Goal: Task Accomplishment & Management: Manage account settings

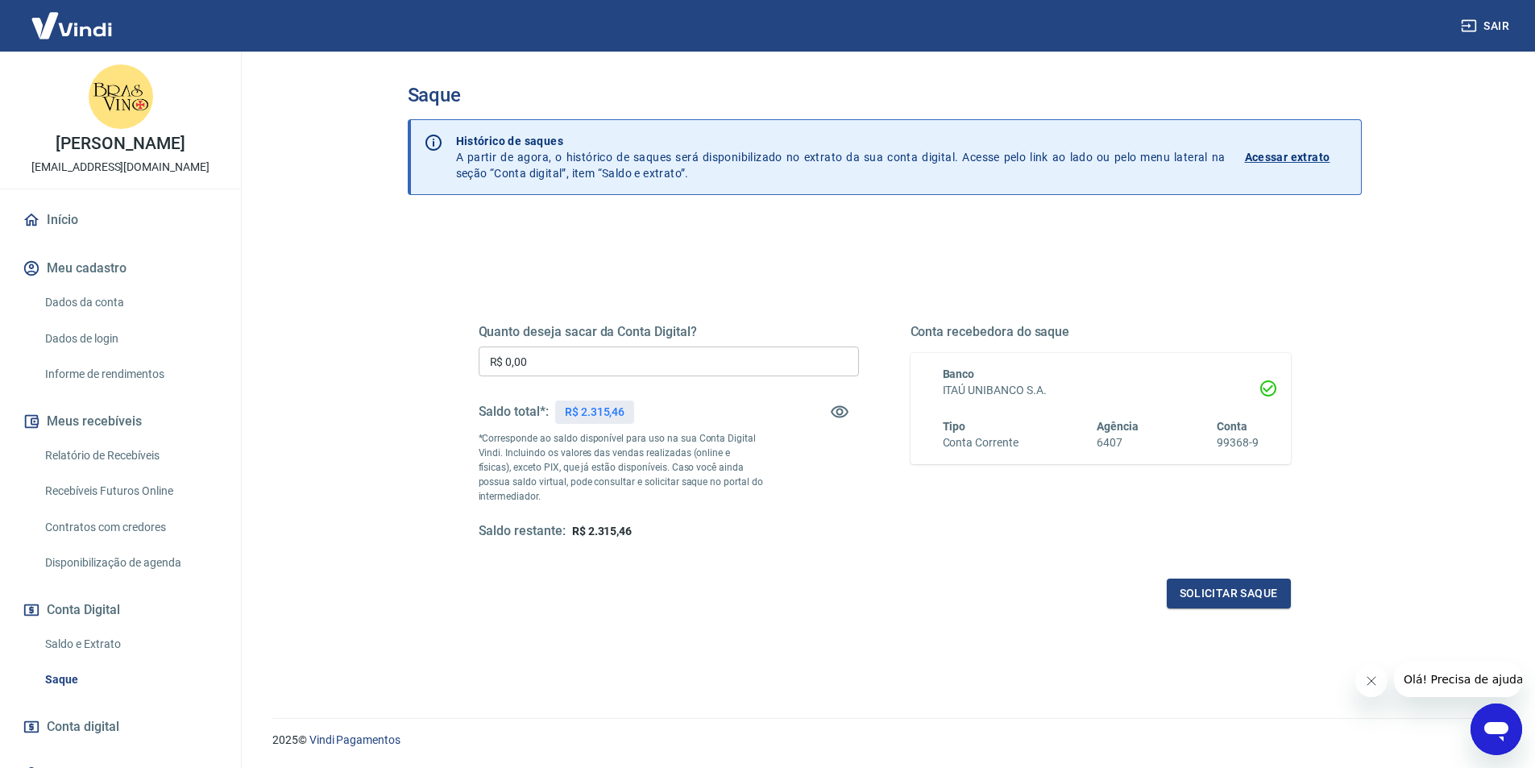
click at [605, 363] on input "R$ 0,00" at bounding box center [669, 361] width 380 height 30
type input "R$ 2.315,46"
click at [1199, 592] on button "Solicitar saque" at bounding box center [1229, 593] width 124 height 30
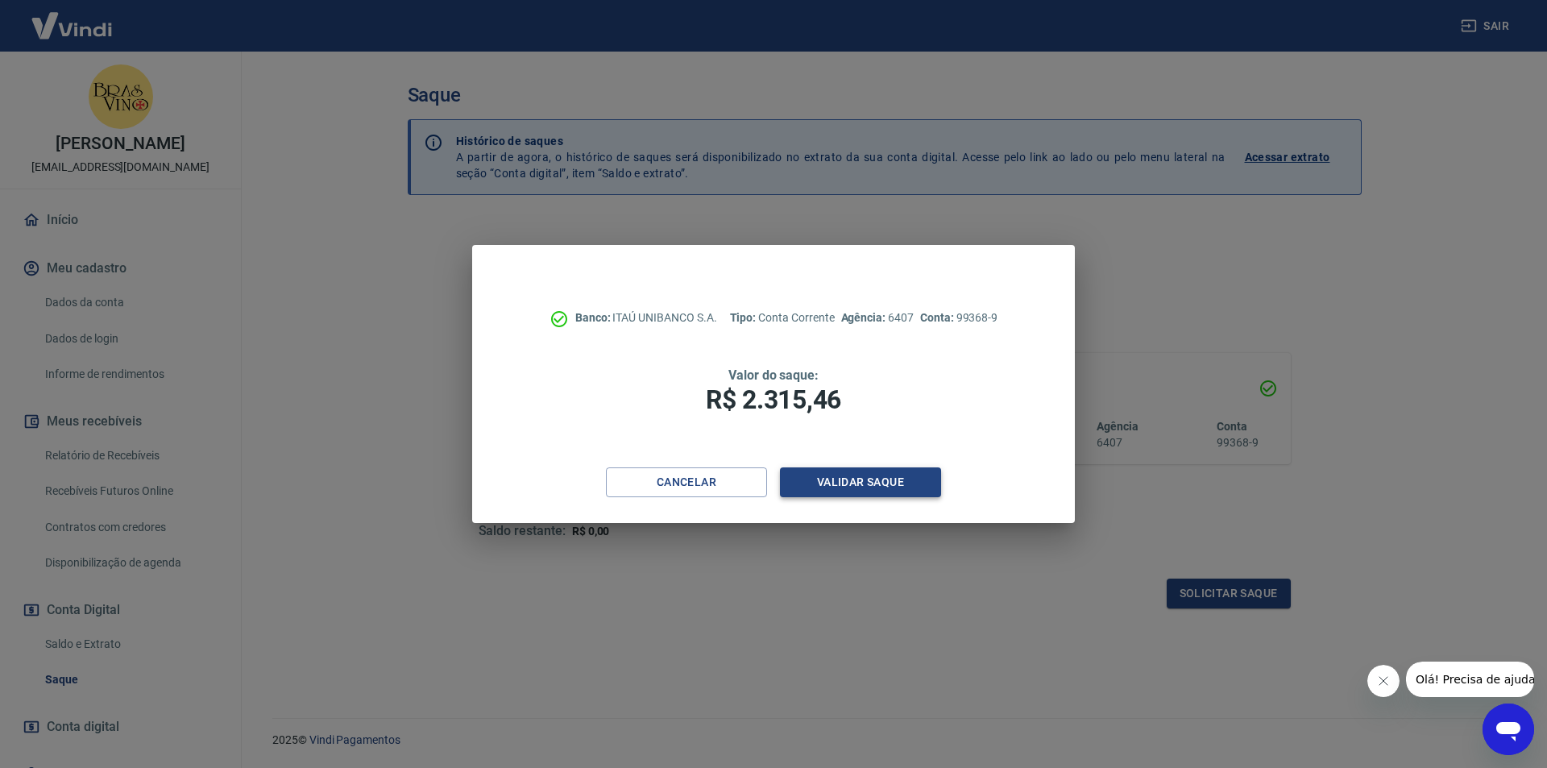
click at [818, 484] on button "Validar saque" at bounding box center [860, 482] width 161 height 30
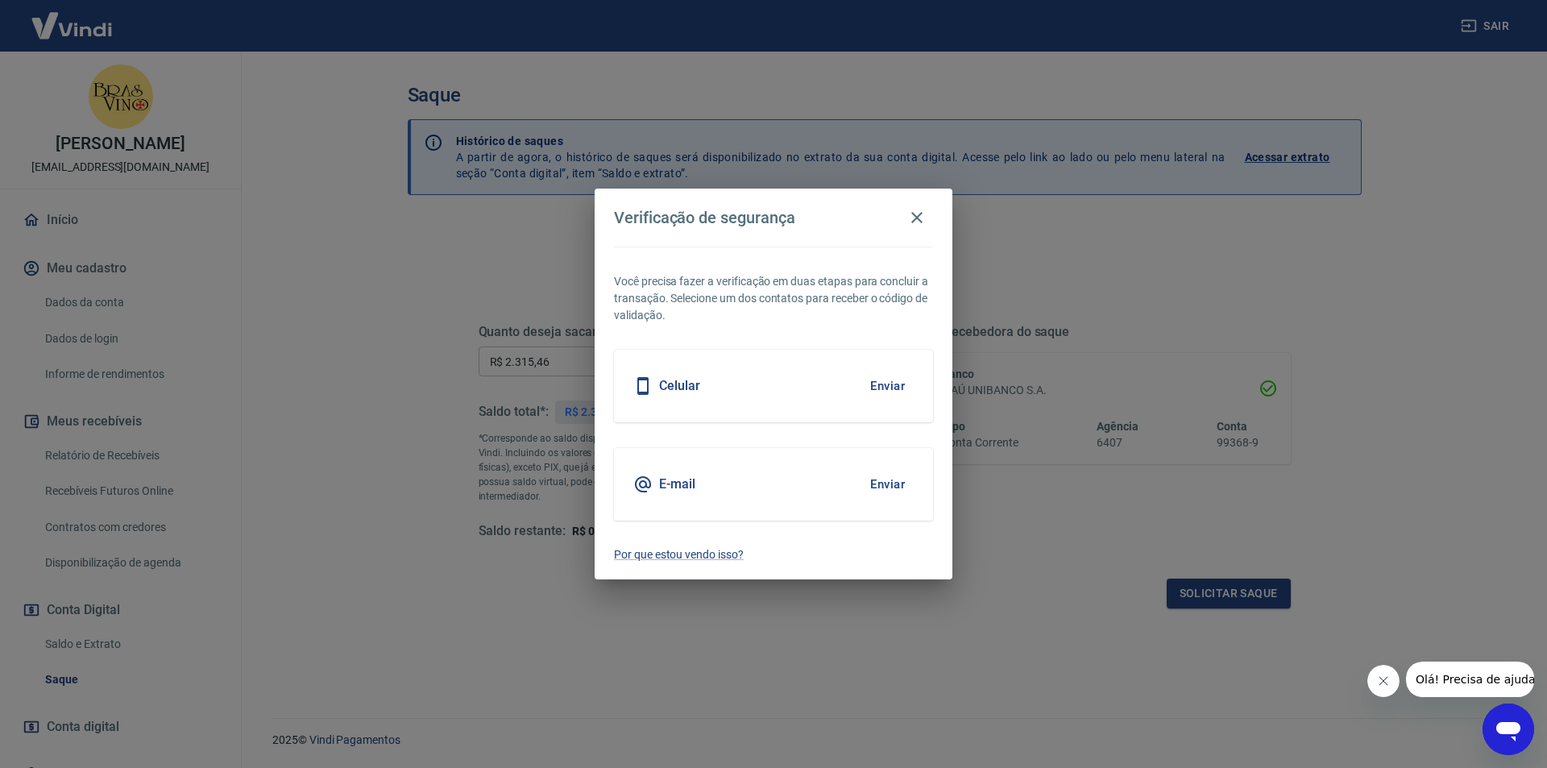
click at [700, 391] on div "Celular Enviar" at bounding box center [773, 386] width 319 height 73
click at [675, 480] on h5 "E-mail" at bounding box center [677, 484] width 36 height 16
click at [897, 483] on button "Enviar" at bounding box center [887, 484] width 52 height 34
click at [889, 483] on button "Enviar" at bounding box center [887, 484] width 52 height 34
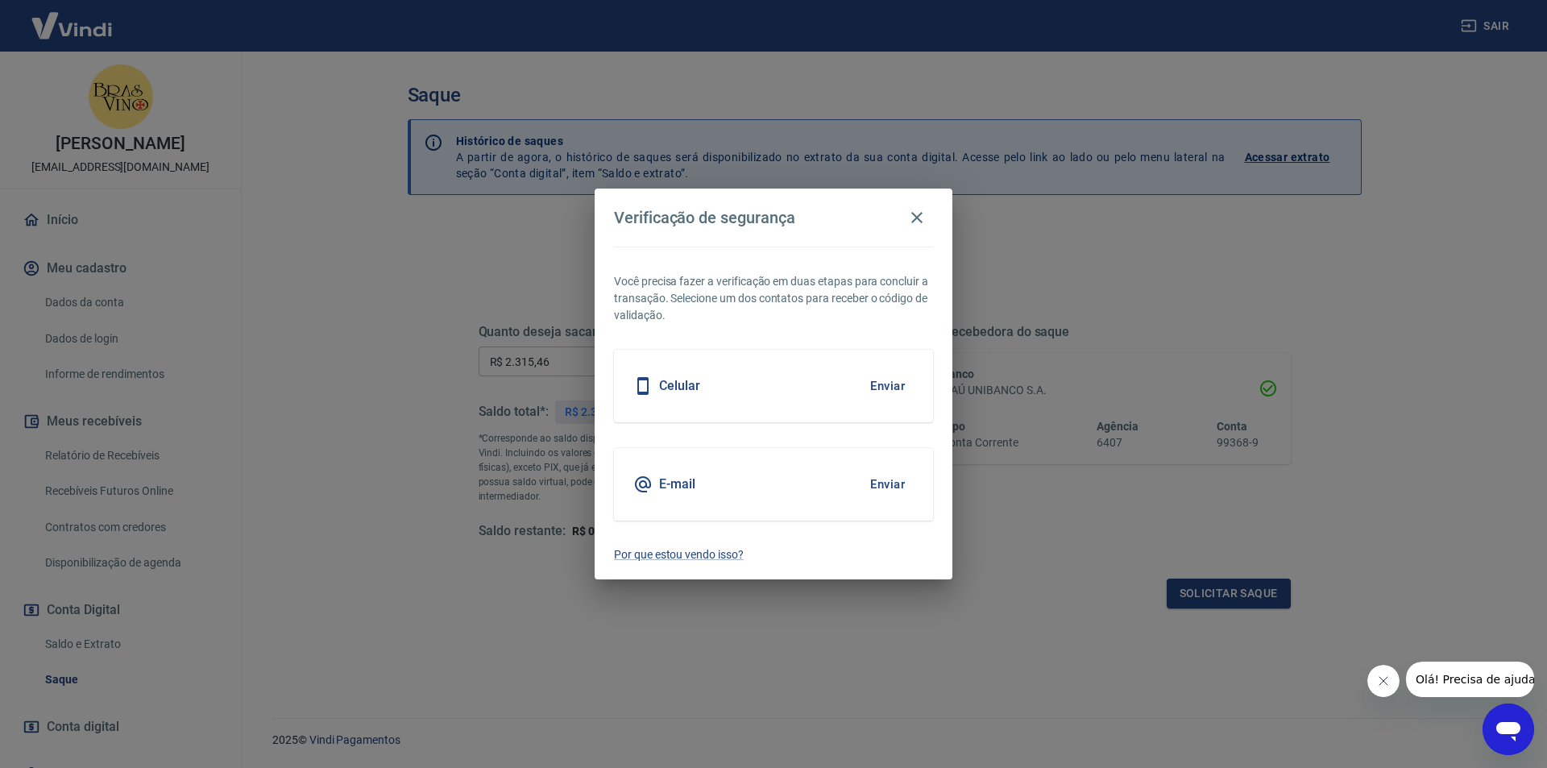
click at [889, 483] on button "Enviar" at bounding box center [887, 484] width 52 height 34
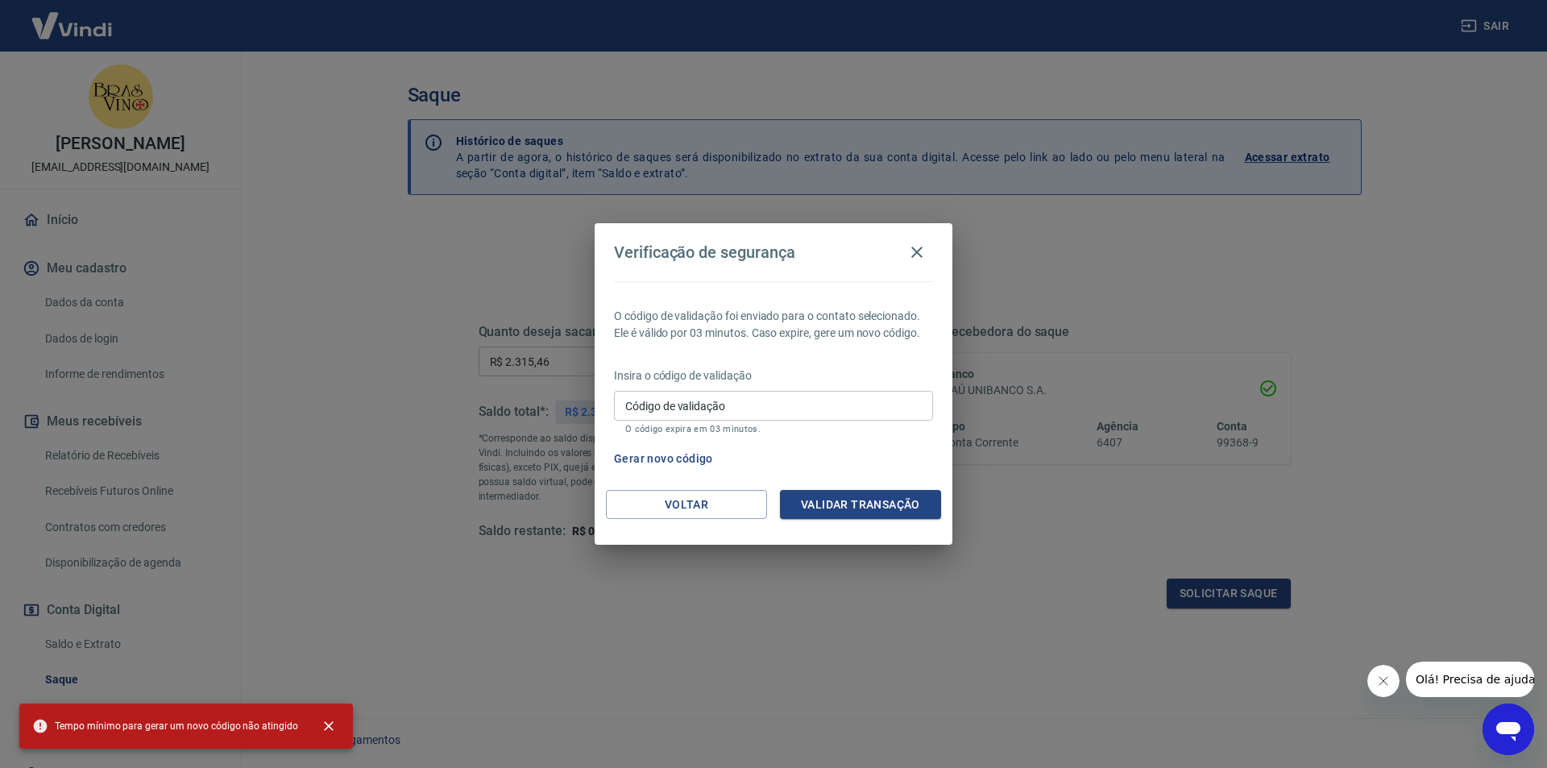
click at [706, 404] on input "Código de validação" at bounding box center [773, 406] width 319 height 30
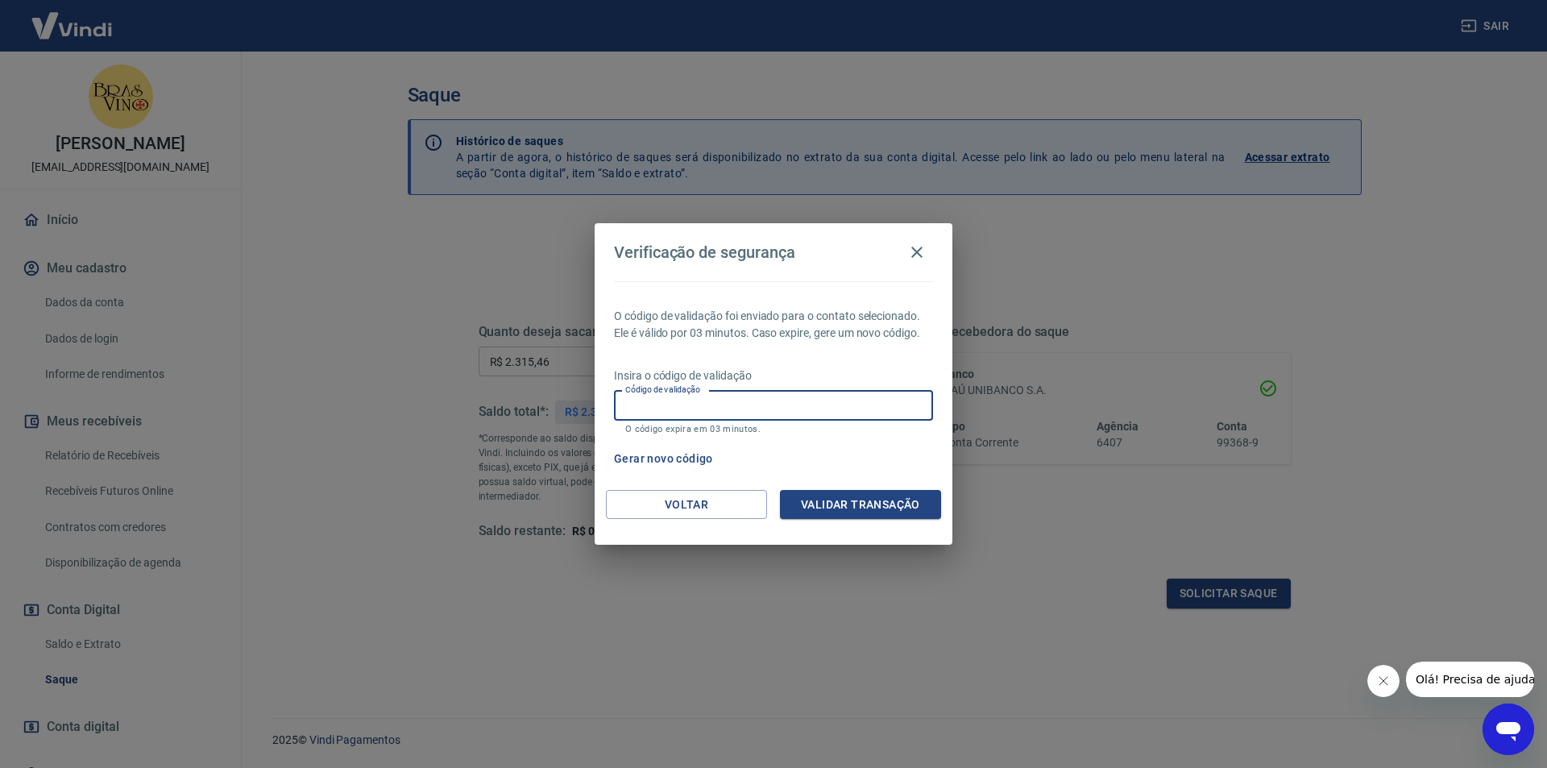
paste input "729336"
type input "729336"
click at [813, 502] on button "Validar transação" at bounding box center [860, 505] width 161 height 30
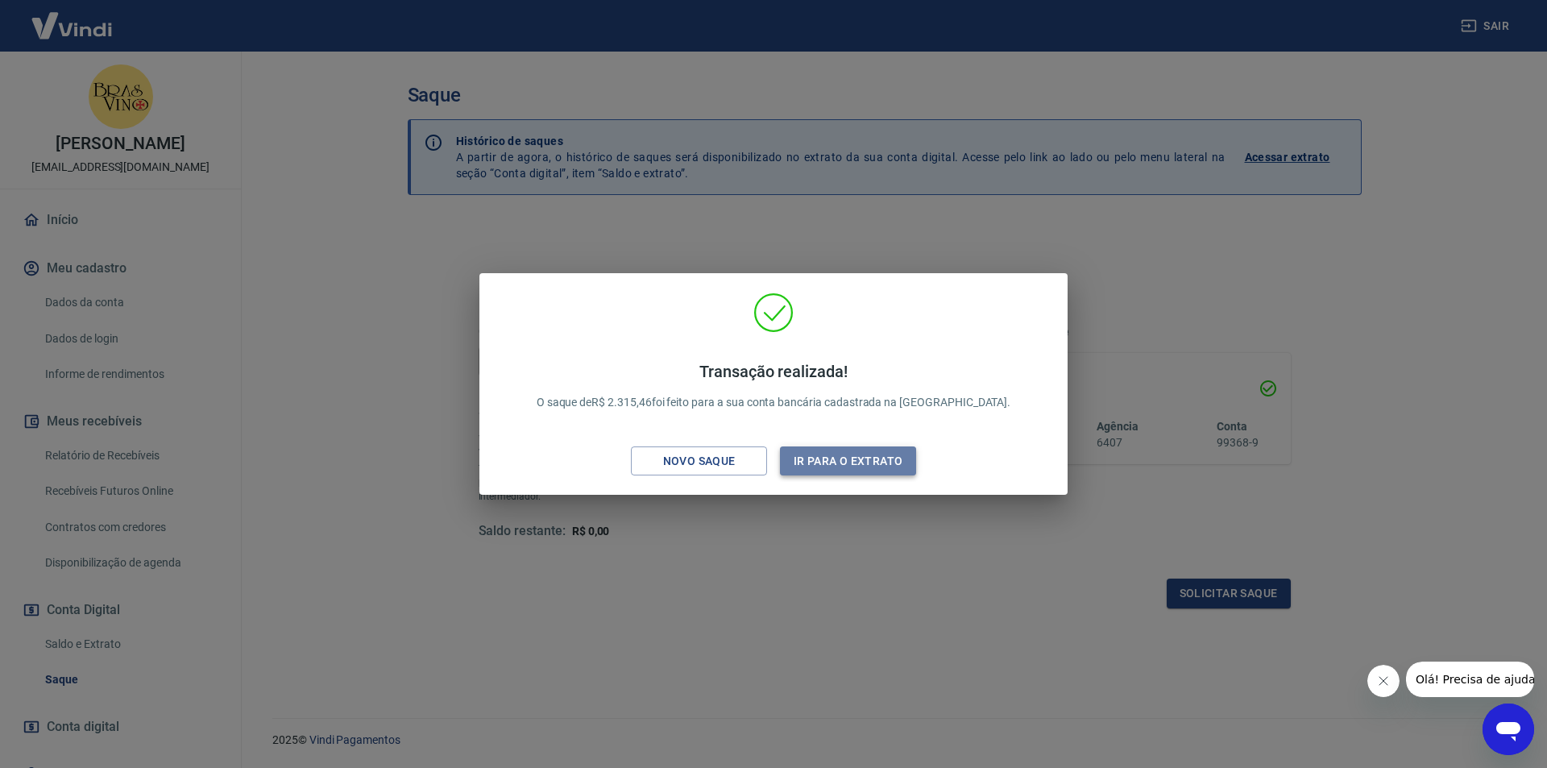
click at [806, 458] on button "Ir para o extrato" at bounding box center [848, 461] width 136 height 30
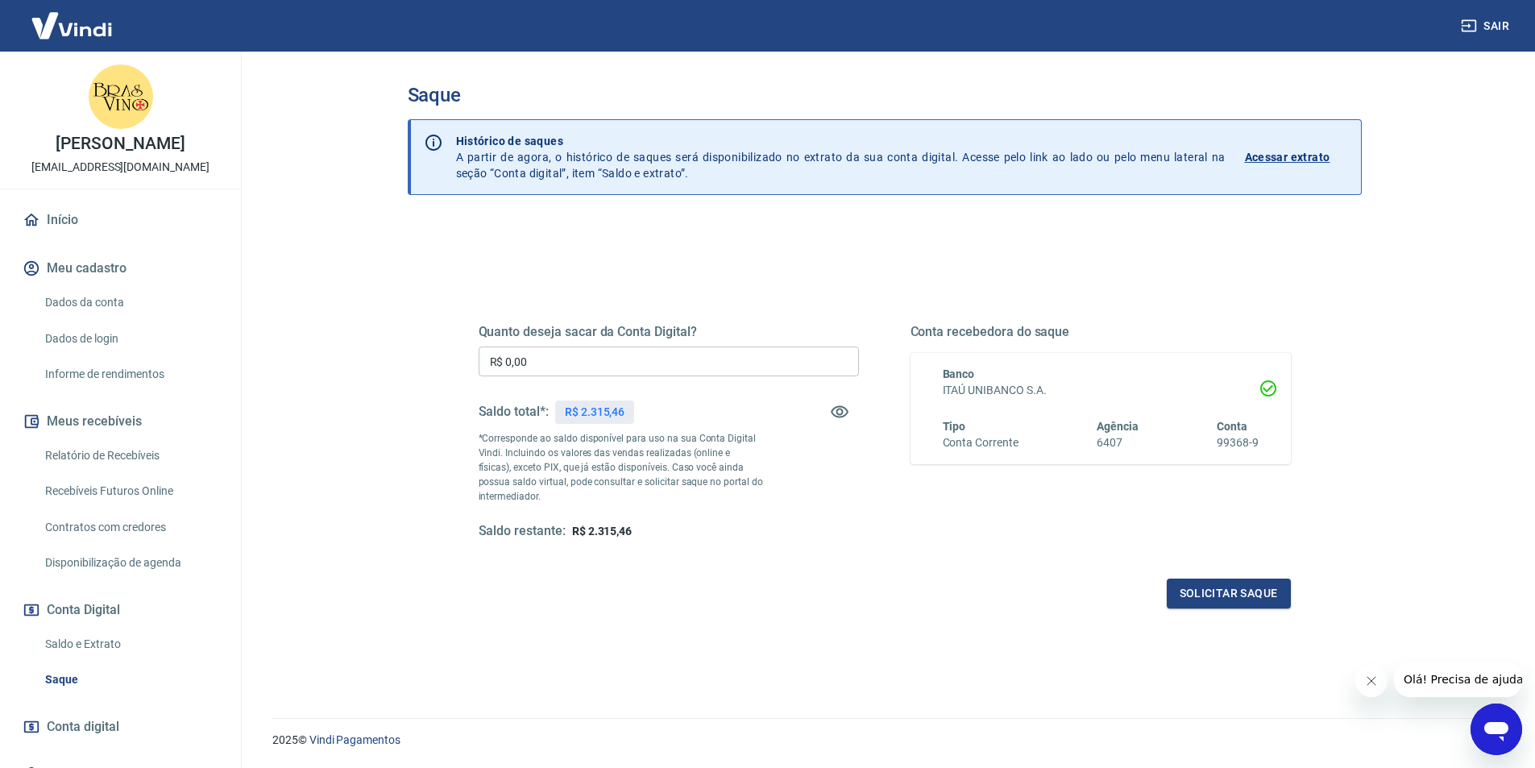
click at [585, 362] on input "R$ 0,00" at bounding box center [669, 361] width 380 height 30
type input "R$ 2.315,46"
click at [1252, 595] on button "Solicitar saque" at bounding box center [1229, 593] width 124 height 30
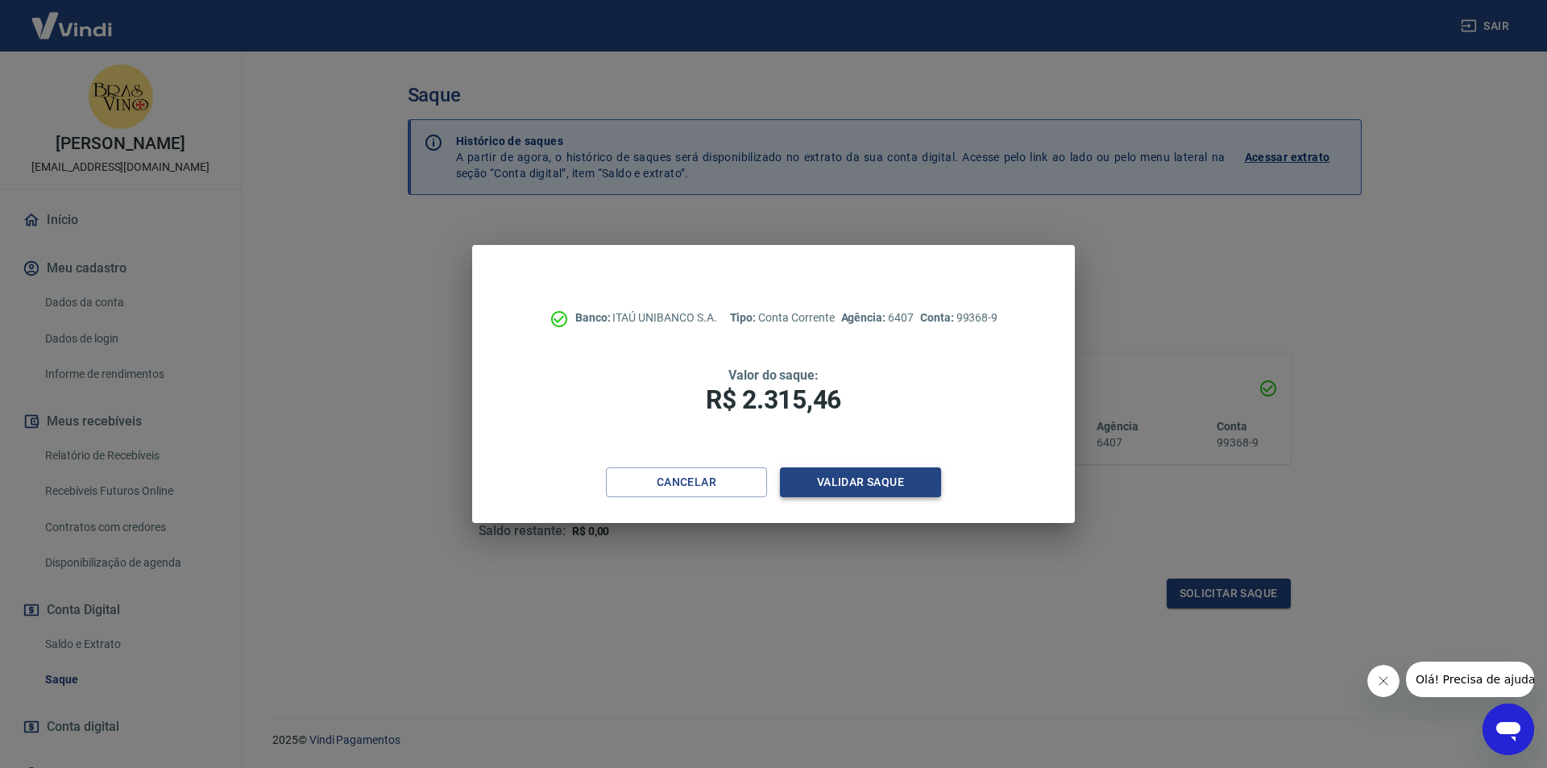
click at [868, 474] on button "Validar saque" at bounding box center [860, 482] width 161 height 30
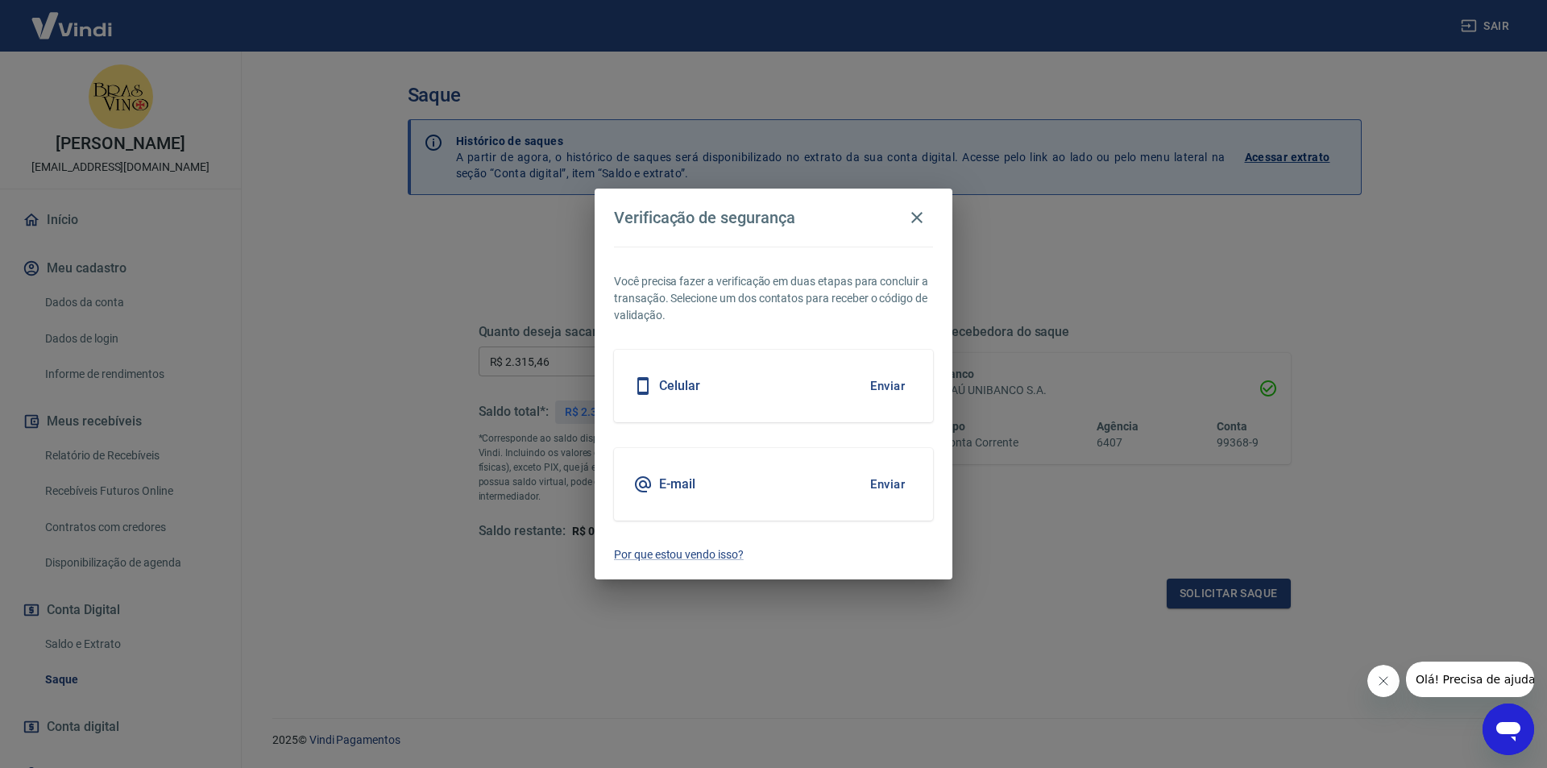
click at [881, 483] on button "Enviar" at bounding box center [887, 484] width 52 height 34
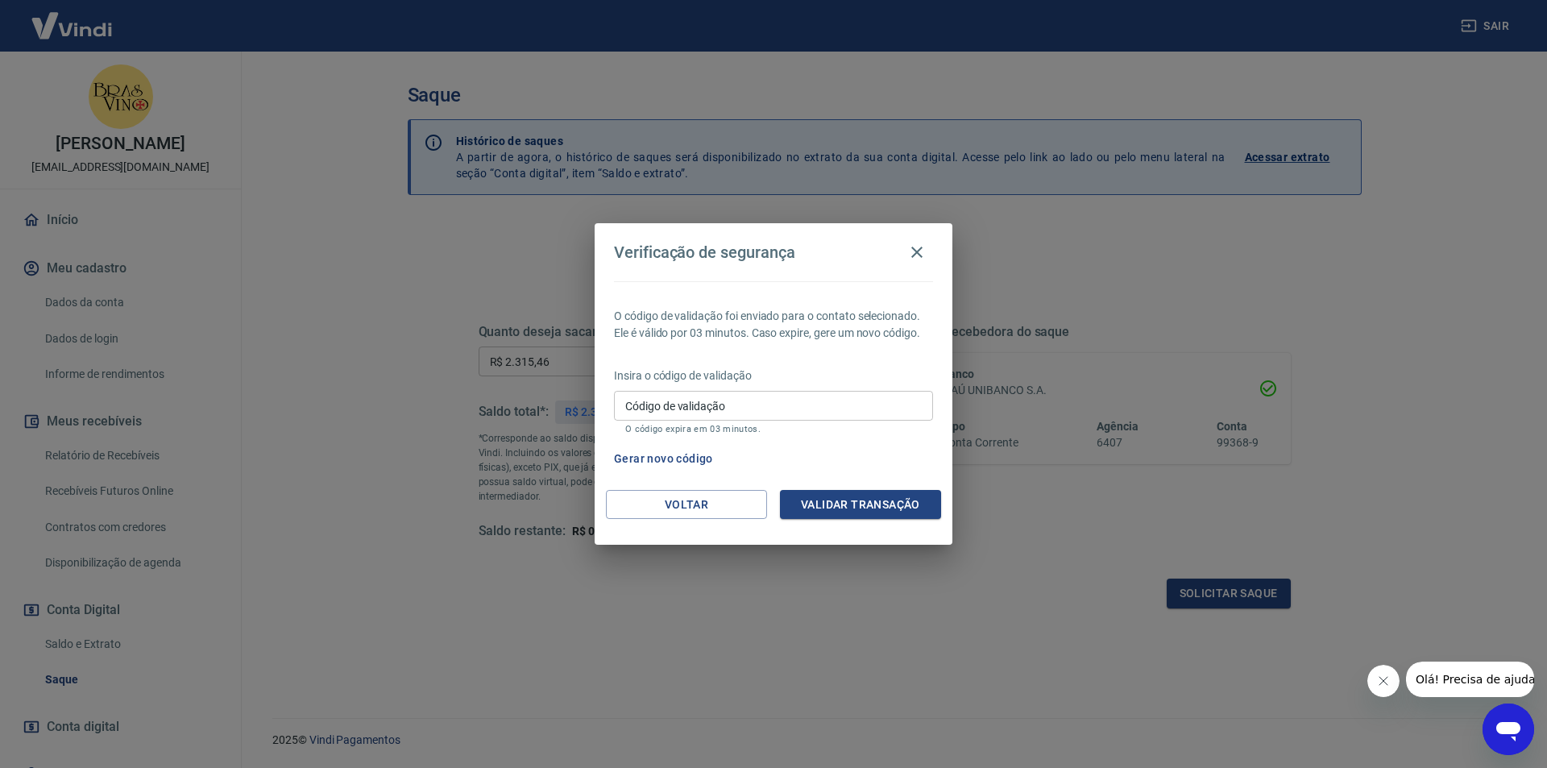
click at [662, 404] on input "Código de validação" at bounding box center [773, 406] width 319 height 30
paste input "673097"
type input "673097"
click at [811, 496] on button "Validar transação" at bounding box center [860, 505] width 161 height 30
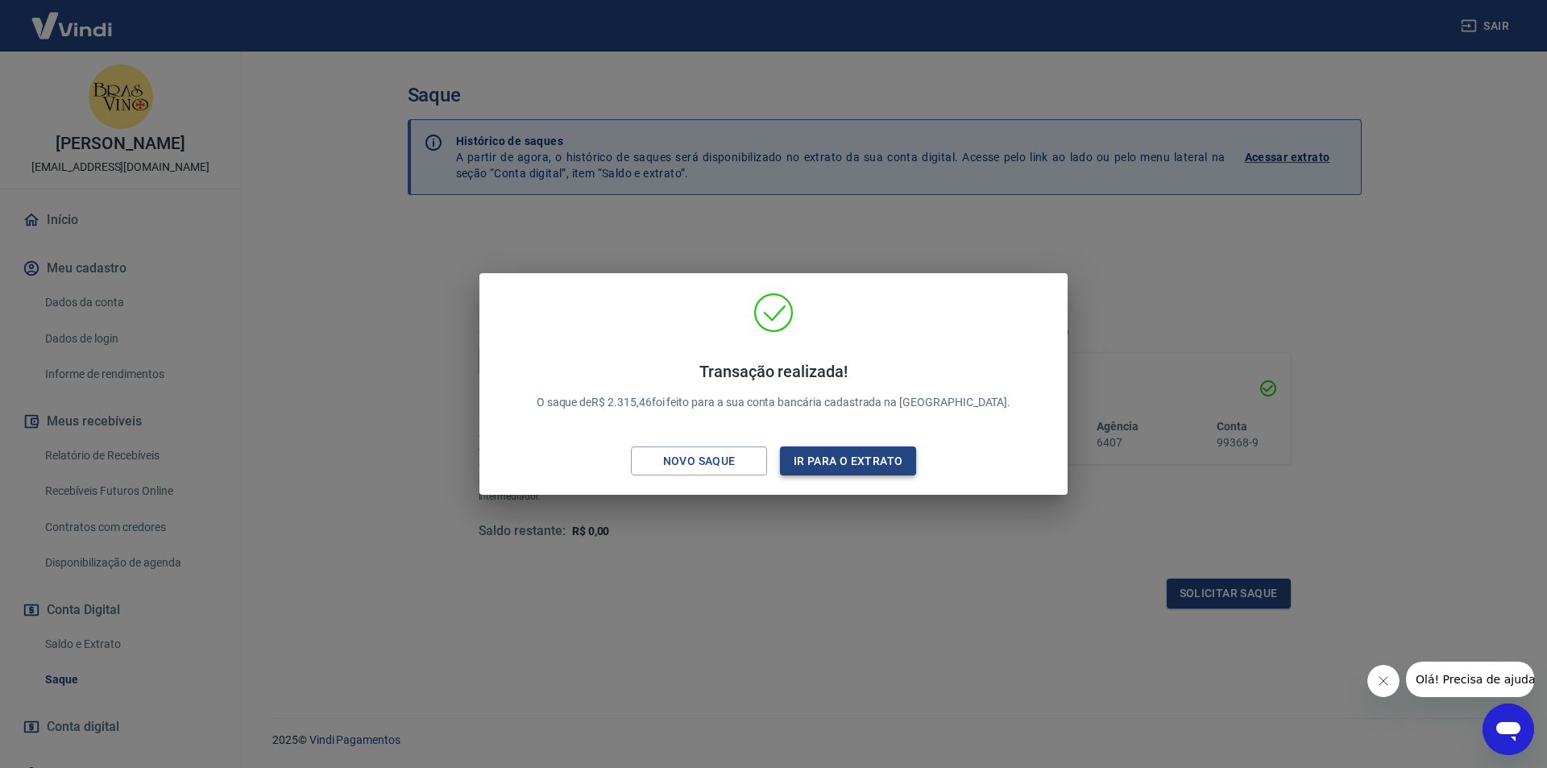
click at [809, 459] on button "Ir para o extrato" at bounding box center [848, 461] width 136 height 30
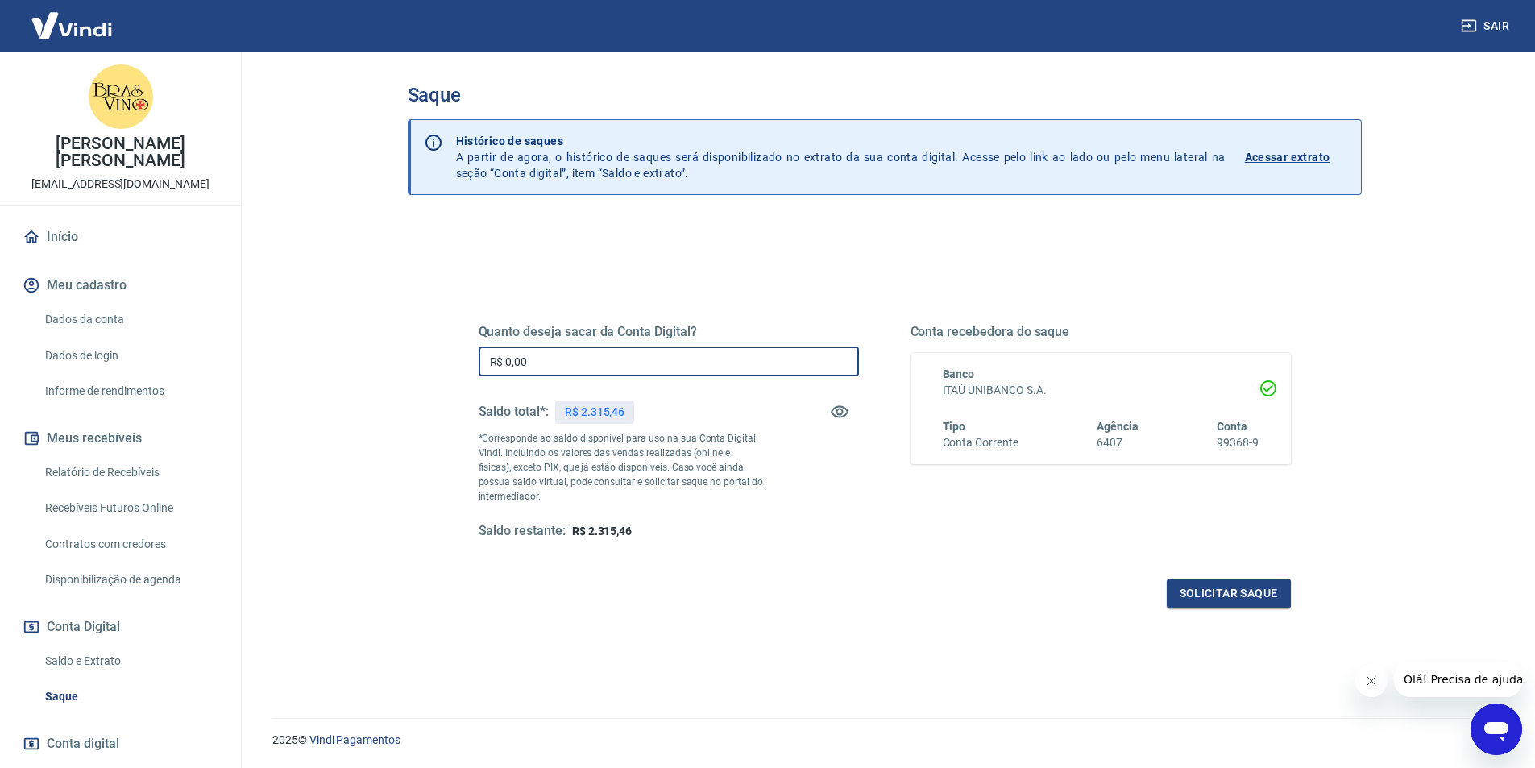
click at [640, 363] on input "R$ 0,00" at bounding box center [669, 361] width 380 height 30
click at [613, 370] on input "R$ 0,00" at bounding box center [669, 361] width 380 height 30
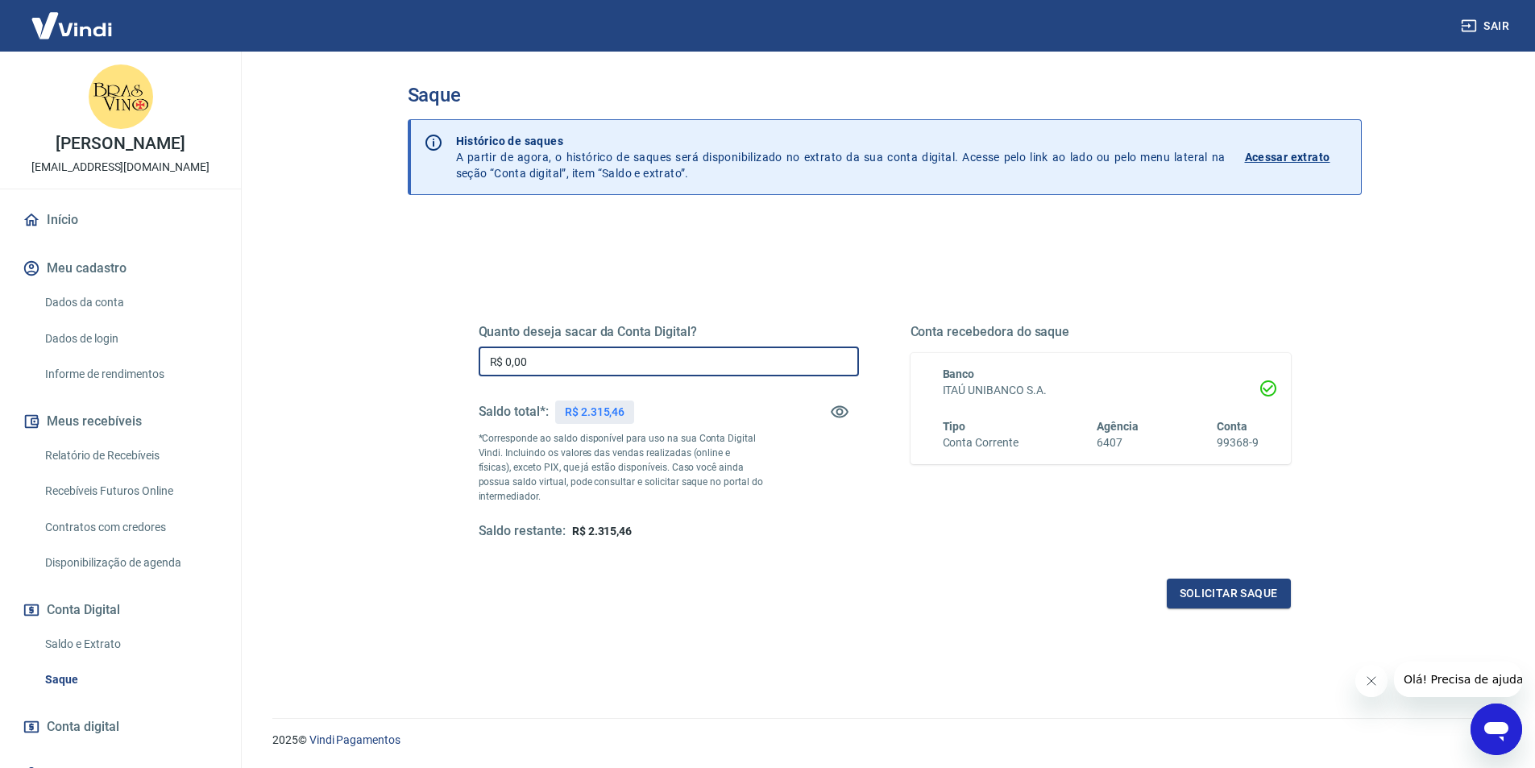
click at [538, 350] on input "R$ 0,00" at bounding box center [669, 361] width 380 height 30
type input "R$ 2.315,46"
click at [1216, 587] on button "Solicitar saque" at bounding box center [1229, 593] width 124 height 30
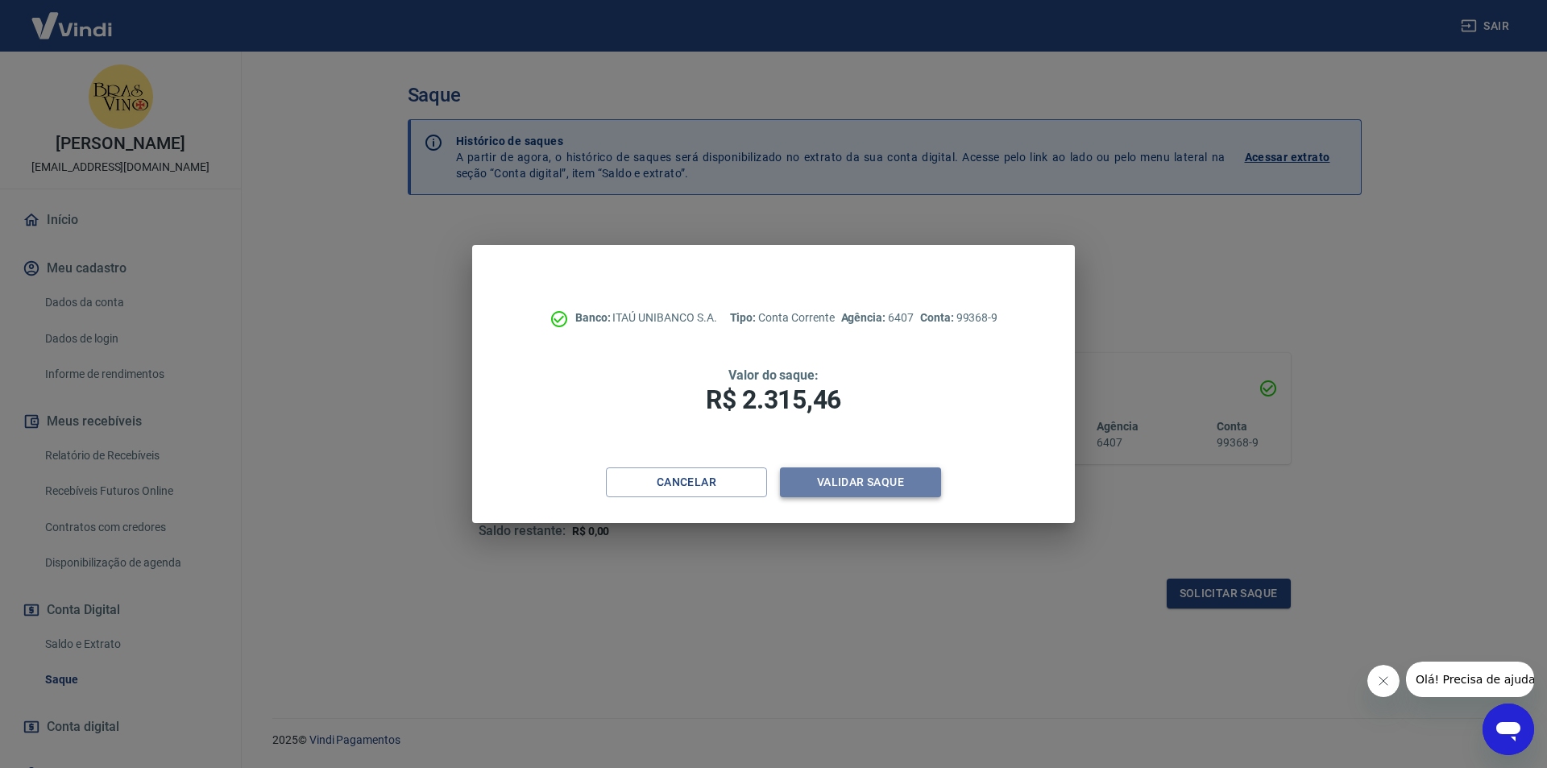
click at [827, 479] on button "Validar saque" at bounding box center [860, 482] width 161 height 30
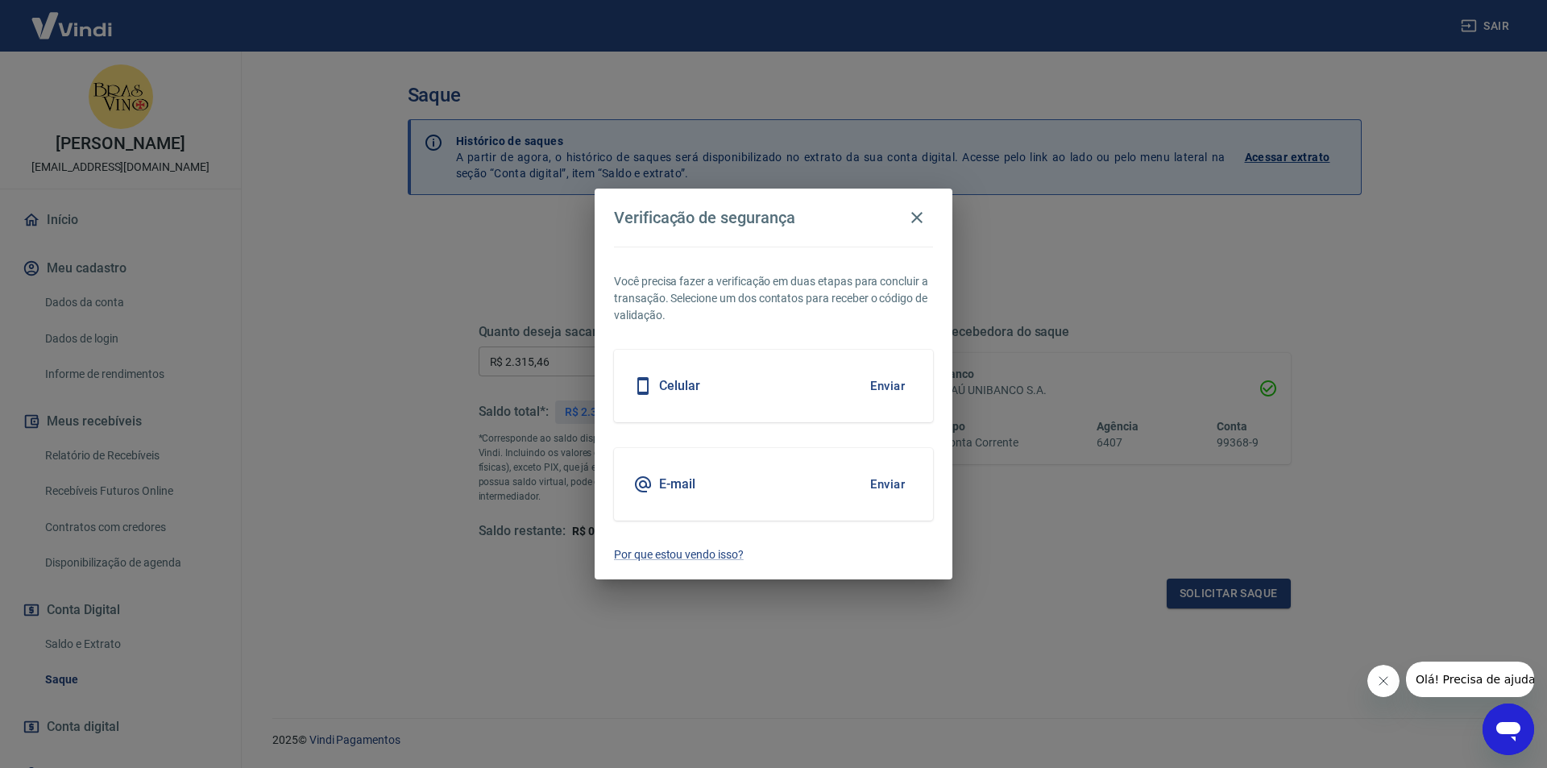
click at [890, 381] on button "Enviar" at bounding box center [887, 386] width 52 height 34
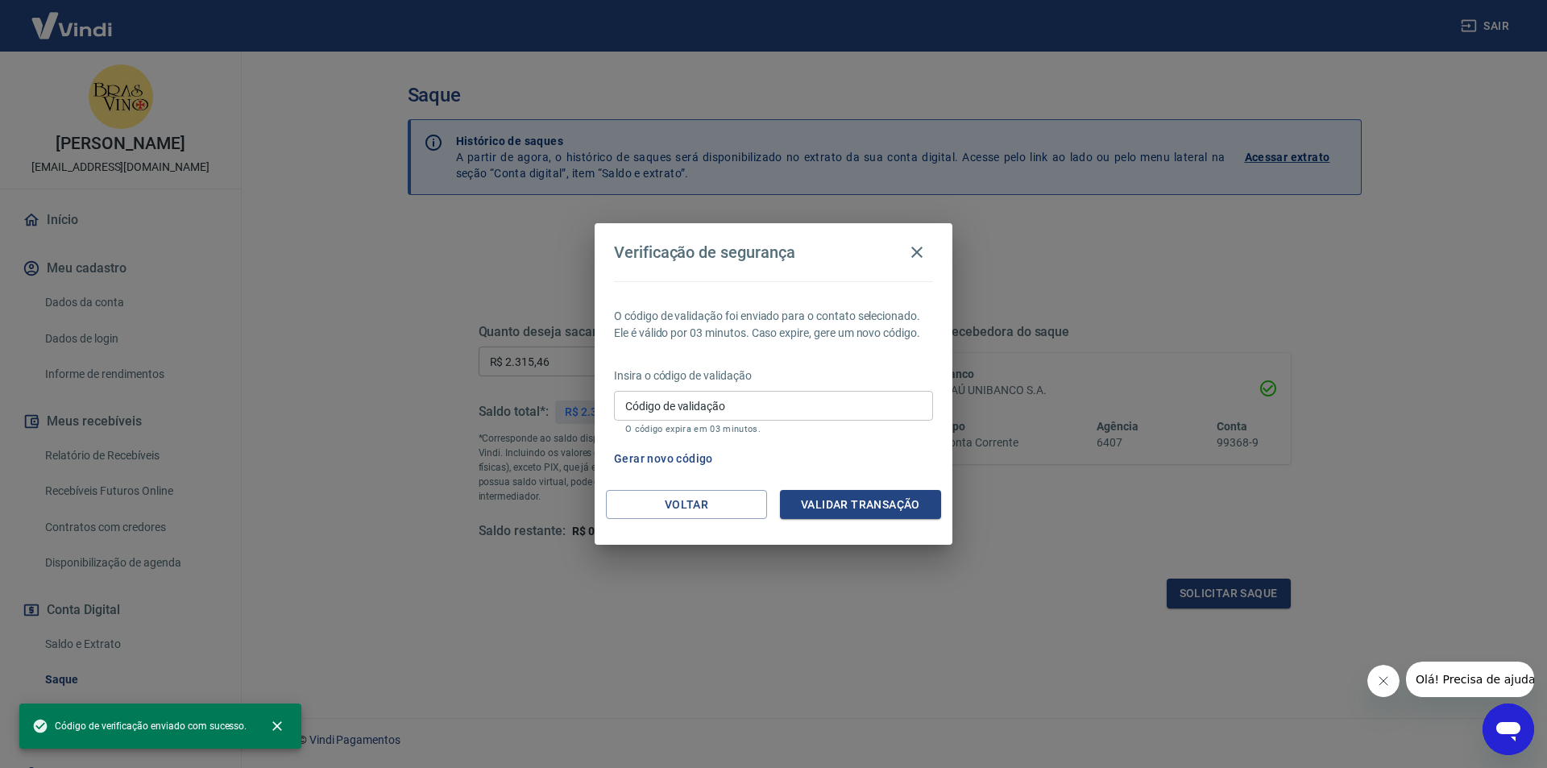
click at [786, 406] on input "Código de validação" at bounding box center [773, 406] width 319 height 30
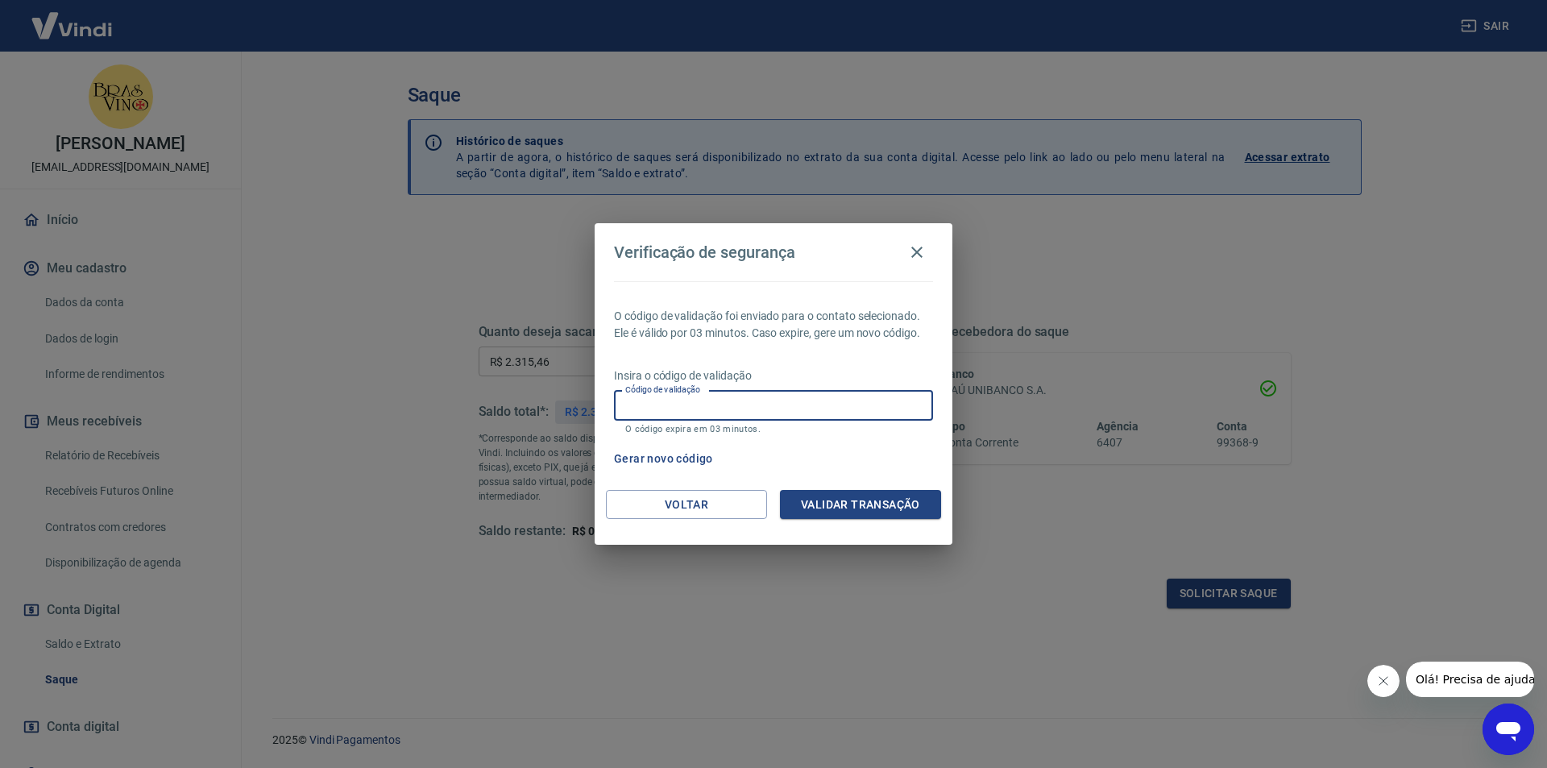
click at [755, 403] on input "Código de validação" at bounding box center [773, 406] width 319 height 30
type input "807388"
click at [815, 507] on button "Validar transação" at bounding box center [860, 505] width 161 height 30
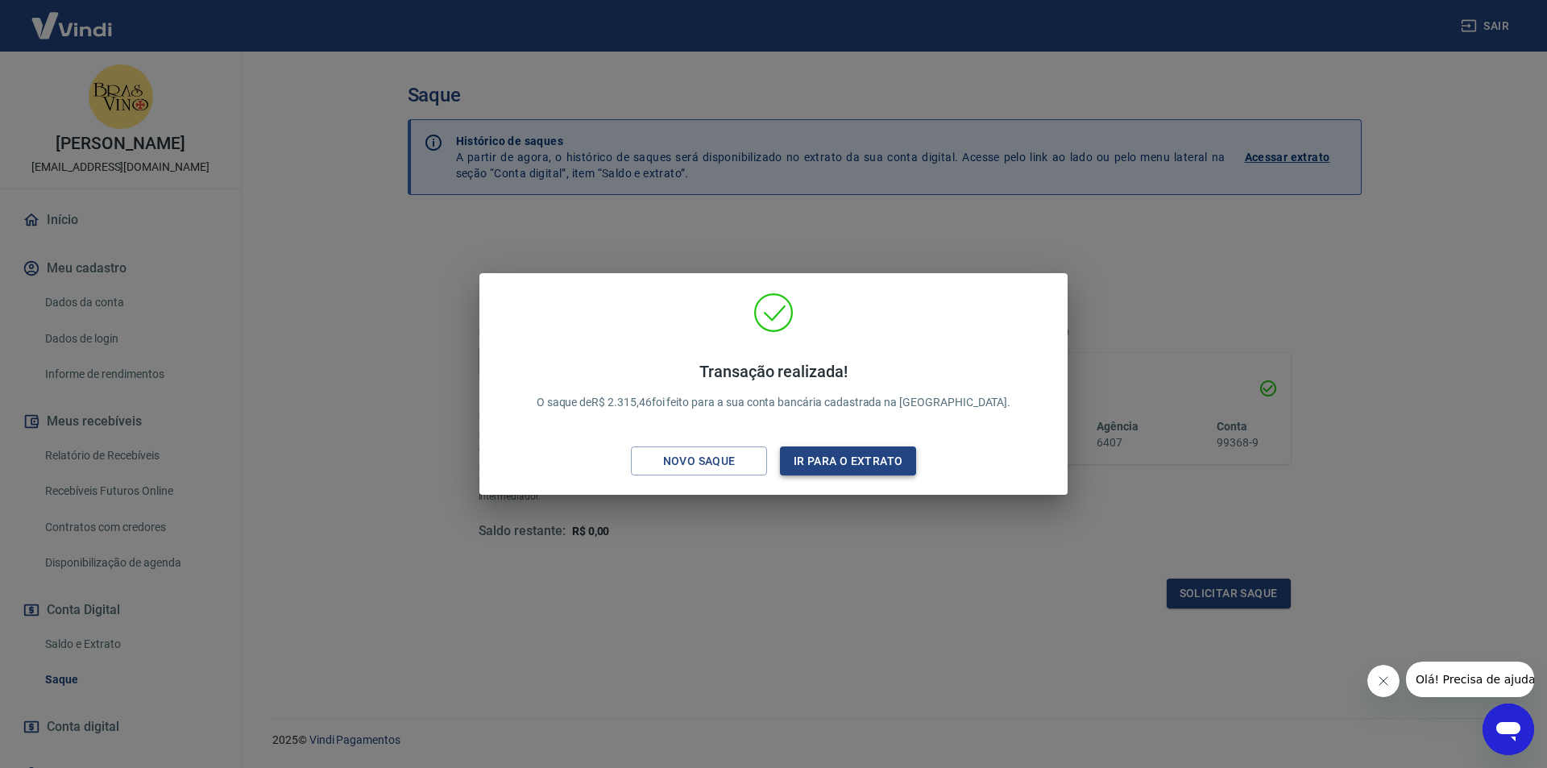
click at [835, 460] on button "Ir para o extrato" at bounding box center [848, 461] width 136 height 30
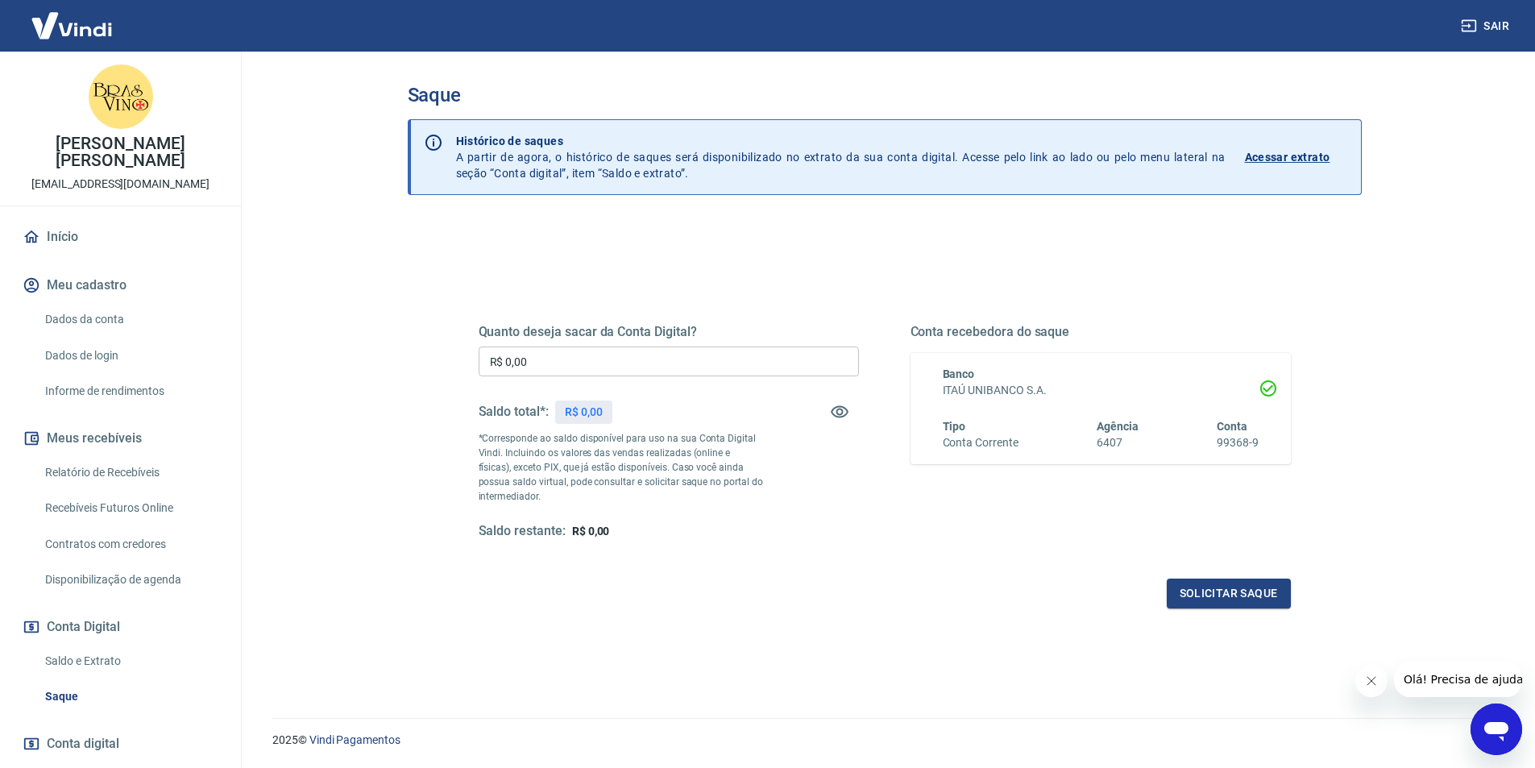
click at [1196, 586] on button "Solicitar saque" at bounding box center [1229, 593] width 124 height 30
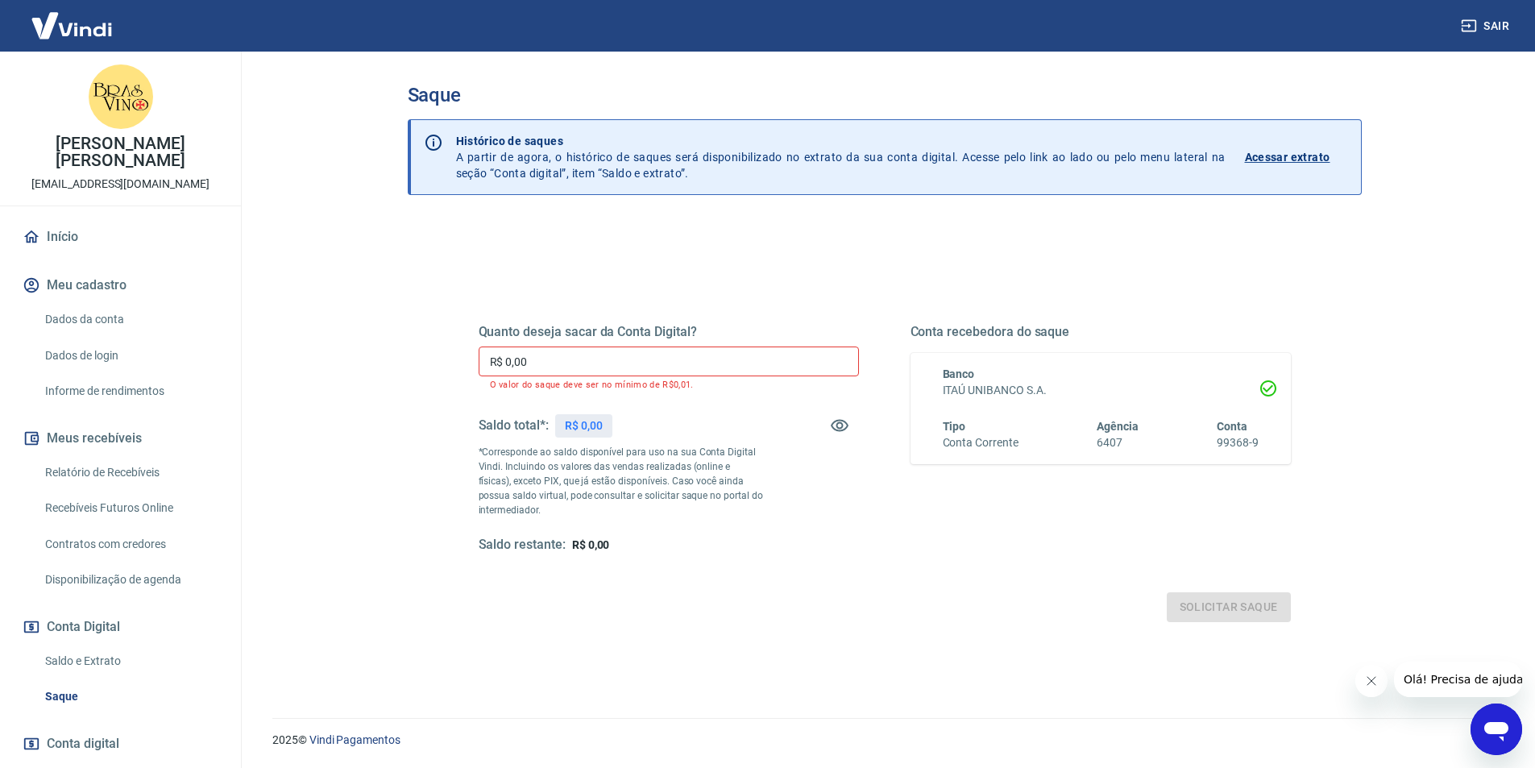
click at [756, 354] on input "R$ 0,00" at bounding box center [669, 361] width 380 height 30
